Goal: Find specific page/section: Find specific page/section

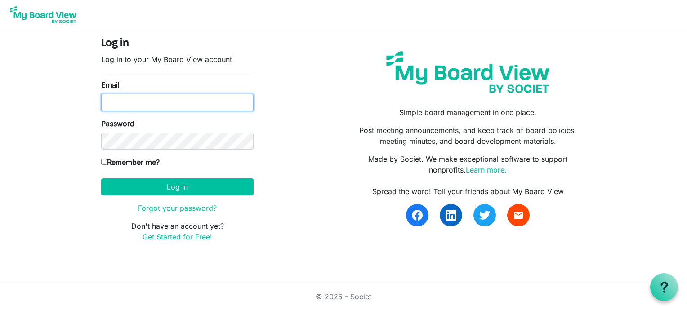
type input "[EMAIL_ADDRESS][DOMAIN_NAME]"
click at [187, 103] on input "[EMAIL_ADDRESS][DOMAIN_NAME]" at bounding box center [177, 102] width 152 height 17
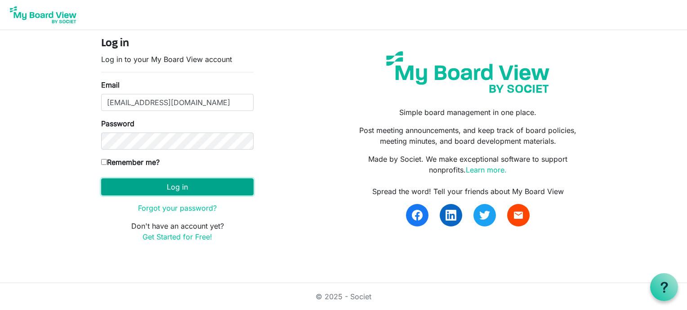
click at [206, 190] on button "Log in" at bounding box center [177, 187] width 152 height 17
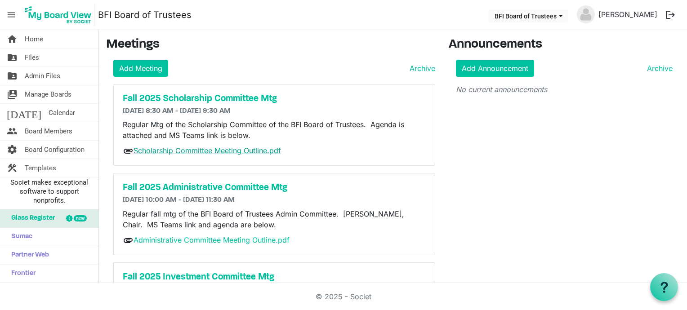
click at [233, 148] on link "Scholarship Committee Meeting Outline.pdf" at bounding box center [208, 150] width 148 height 9
click at [58, 129] on span "Board Members" at bounding box center [49, 131] width 48 height 18
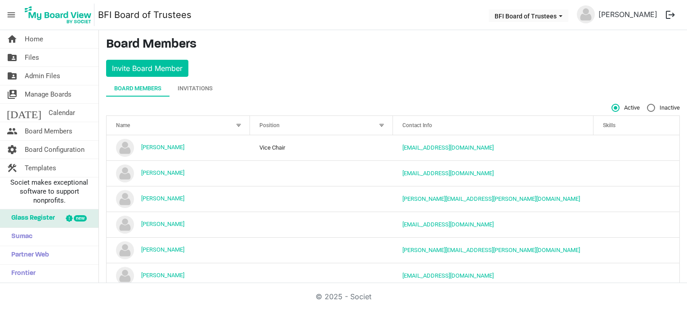
click at [58, 129] on span "Board Members" at bounding box center [49, 131] width 48 height 18
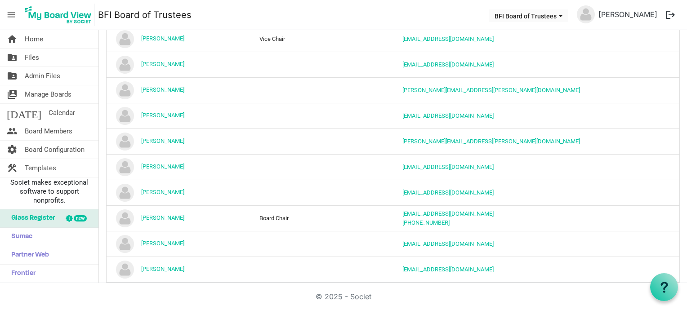
scroll to position [134, 0]
